Goal: Information Seeking & Learning: Compare options

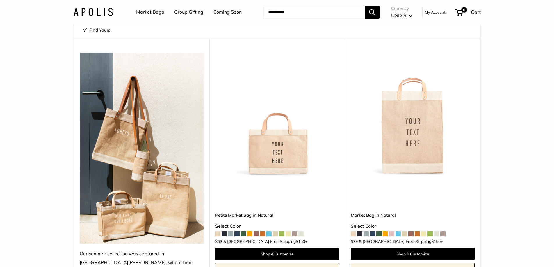
scroll to position [58, 0]
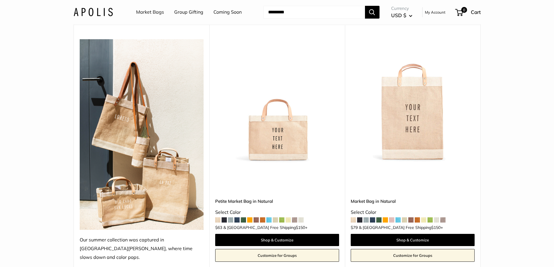
click at [225, 218] on span at bounding box center [224, 220] width 5 height 5
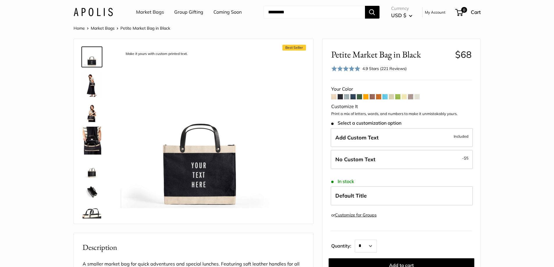
click at [347, 97] on span at bounding box center [346, 96] width 5 height 5
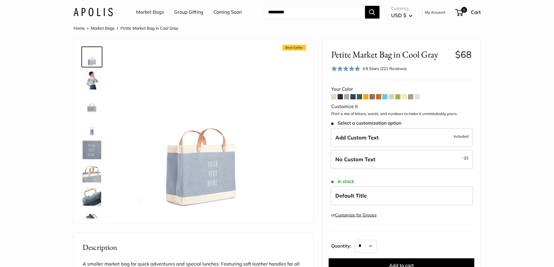
click at [352, 96] on span at bounding box center [353, 96] width 5 height 5
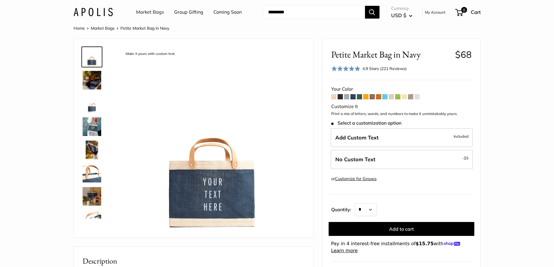
click at [372, 96] on span at bounding box center [372, 96] width 5 height 5
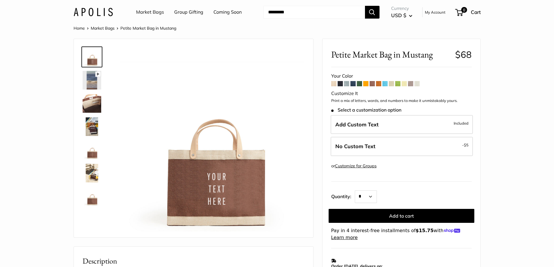
click at [412, 84] on span at bounding box center [410, 83] width 5 height 5
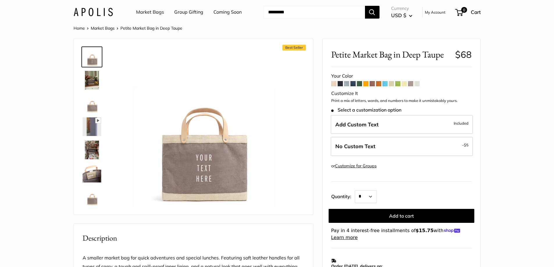
click at [417, 84] on span at bounding box center [417, 83] width 5 height 5
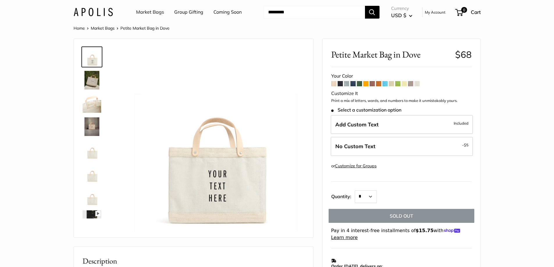
click at [411, 84] on span at bounding box center [410, 83] width 5 height 5
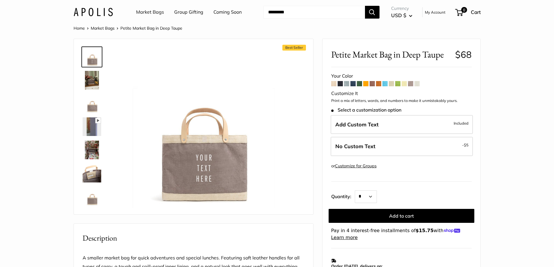
click at [336, 84] on span at bounding box center [334, 83] width 5 height 5
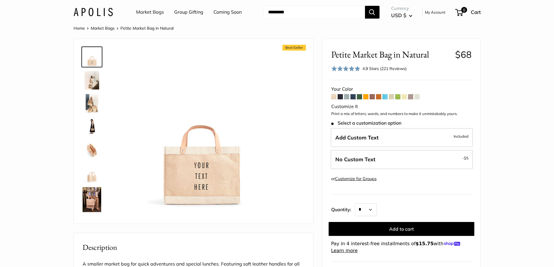
click at [347, 98] on span at bounding box center [346, 96] width 5 height 5
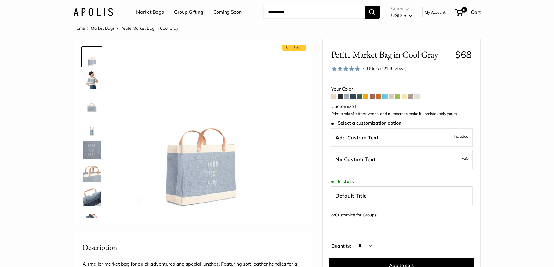
click at [334, 95] on span at bounding box center [334, 96] width 5 height 5
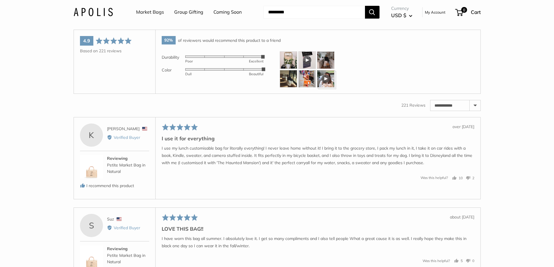
scroll to position [990, 0]
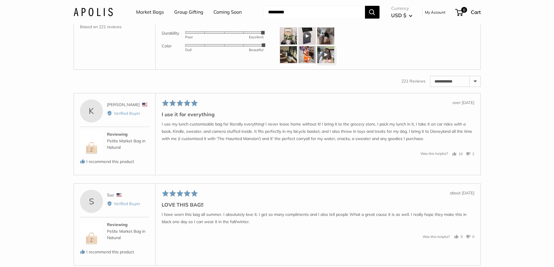
click at [91, 155] on img at bounding box center [91, 142] width 23 height 23
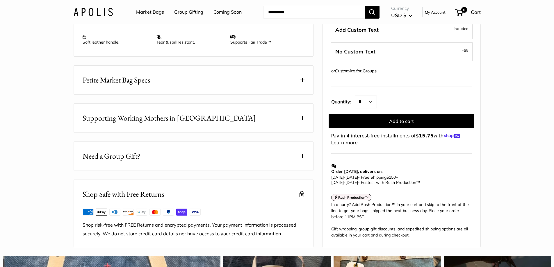
scroll to position [262, 0]
